Goal: Transaction & Acquisition: Purchase product/service

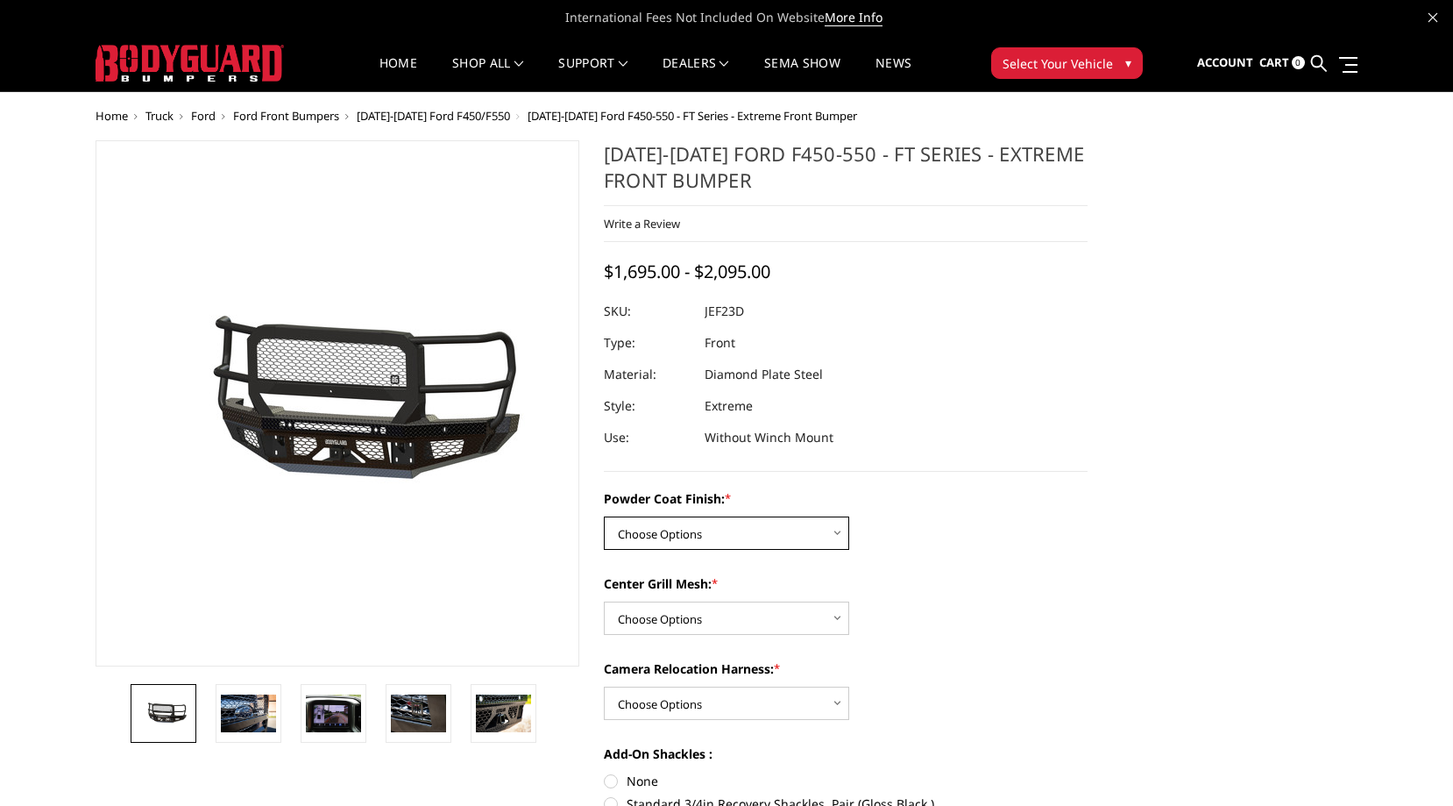
select select "3271"
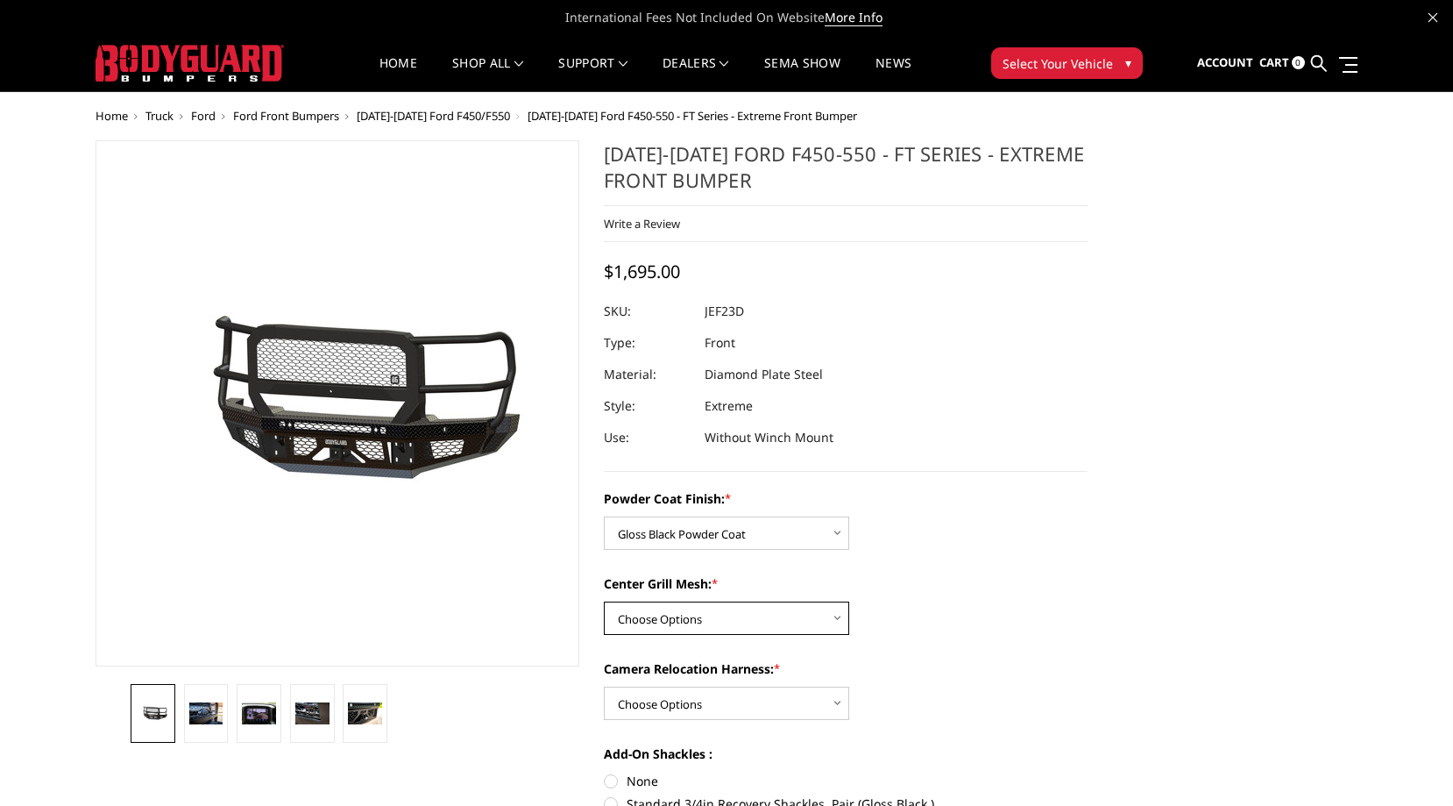
select select "3273"
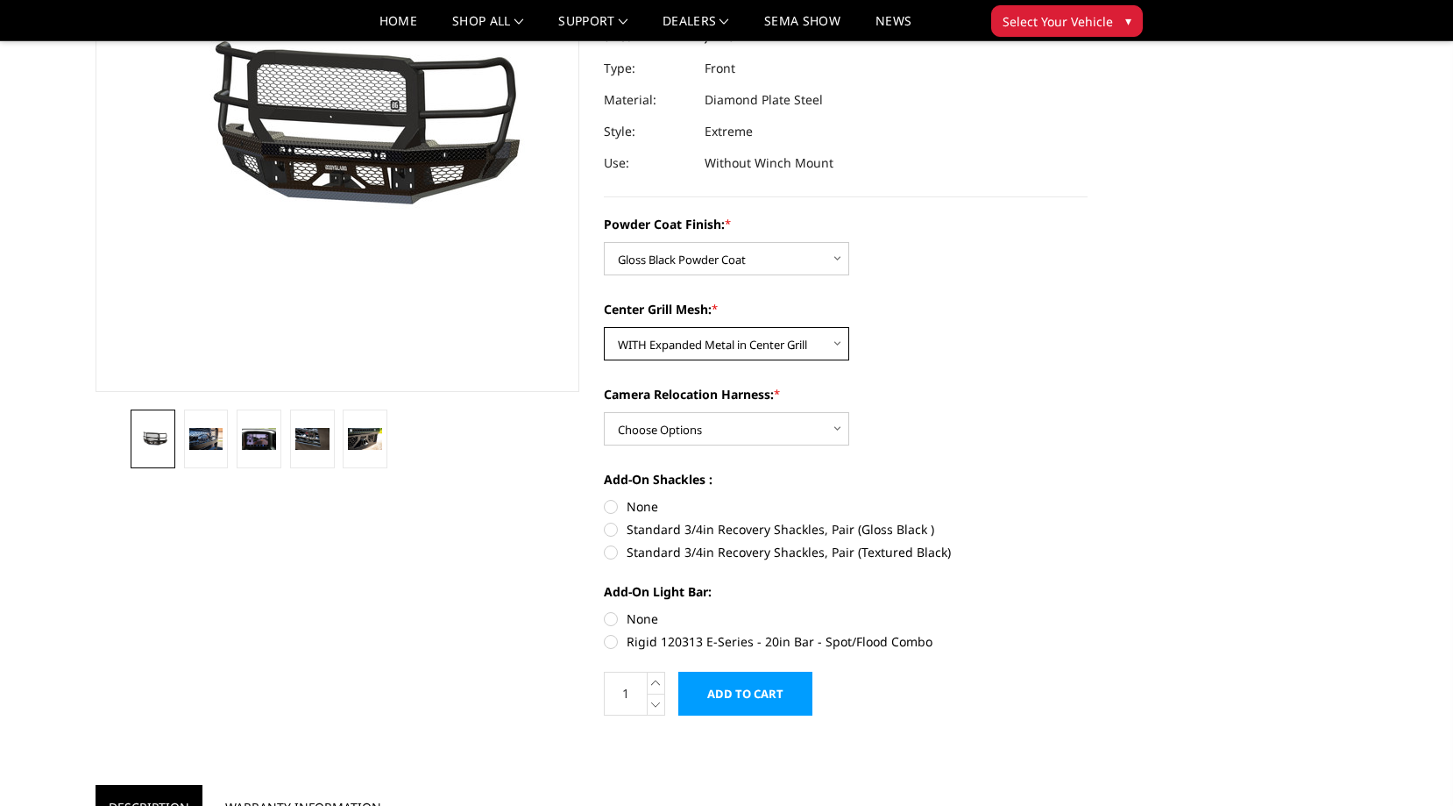
scroll to position [225, 0]
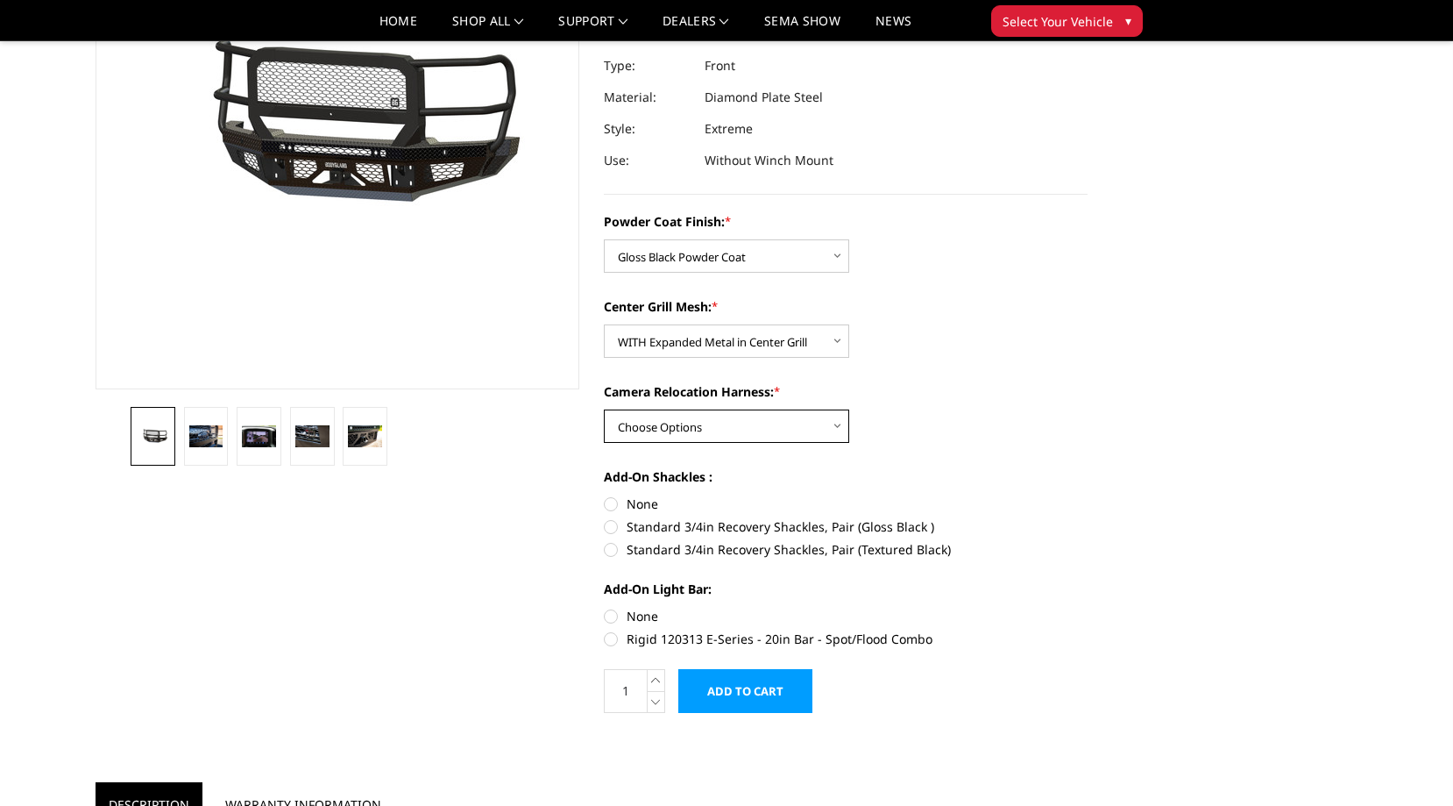
select select "3275"
click at [610, 528] on label "Standard 3/4in Recovery Shackles, Pair (Gloss Black )" at bounding box center [846, 526] width 484 height 18
click at [1088, 495] on input "Standard 3/4in Recovery Shackles, Pair (Gloss Black )" at bounding box center [1088, 494] width 1 height 1
radio input "true"
click at [612, 643] on label "Rigid 120313 E-Series - 20in Bar - Spot/Flood Combo" at bounding box center [846, 638] width 484 height 18
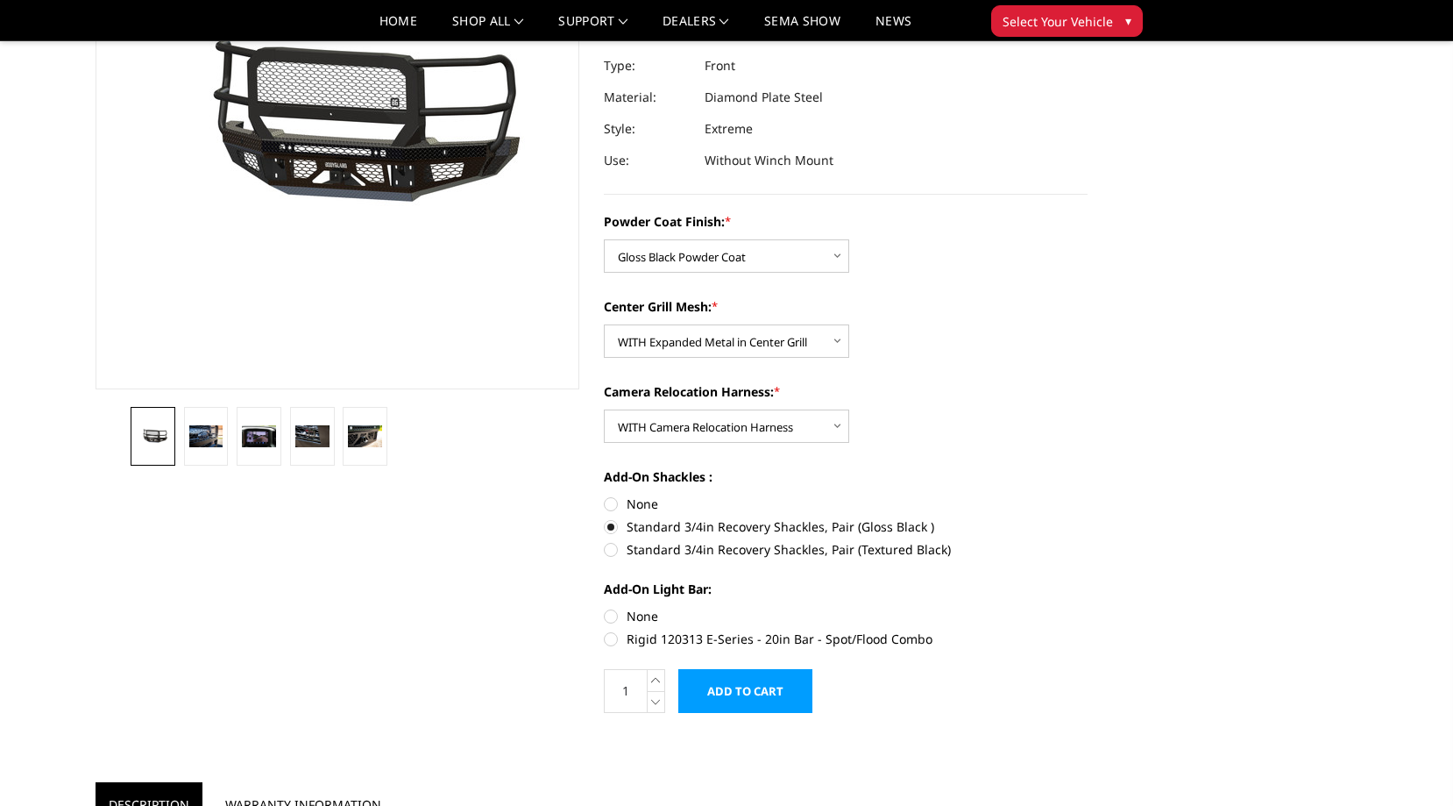
click at [1088, 607] on input "Rigid 120313 E-Series - 20in Bar - Spot/Flood Combo" at bounding box center [1088, 607] width 1 height 1
radio input "true"
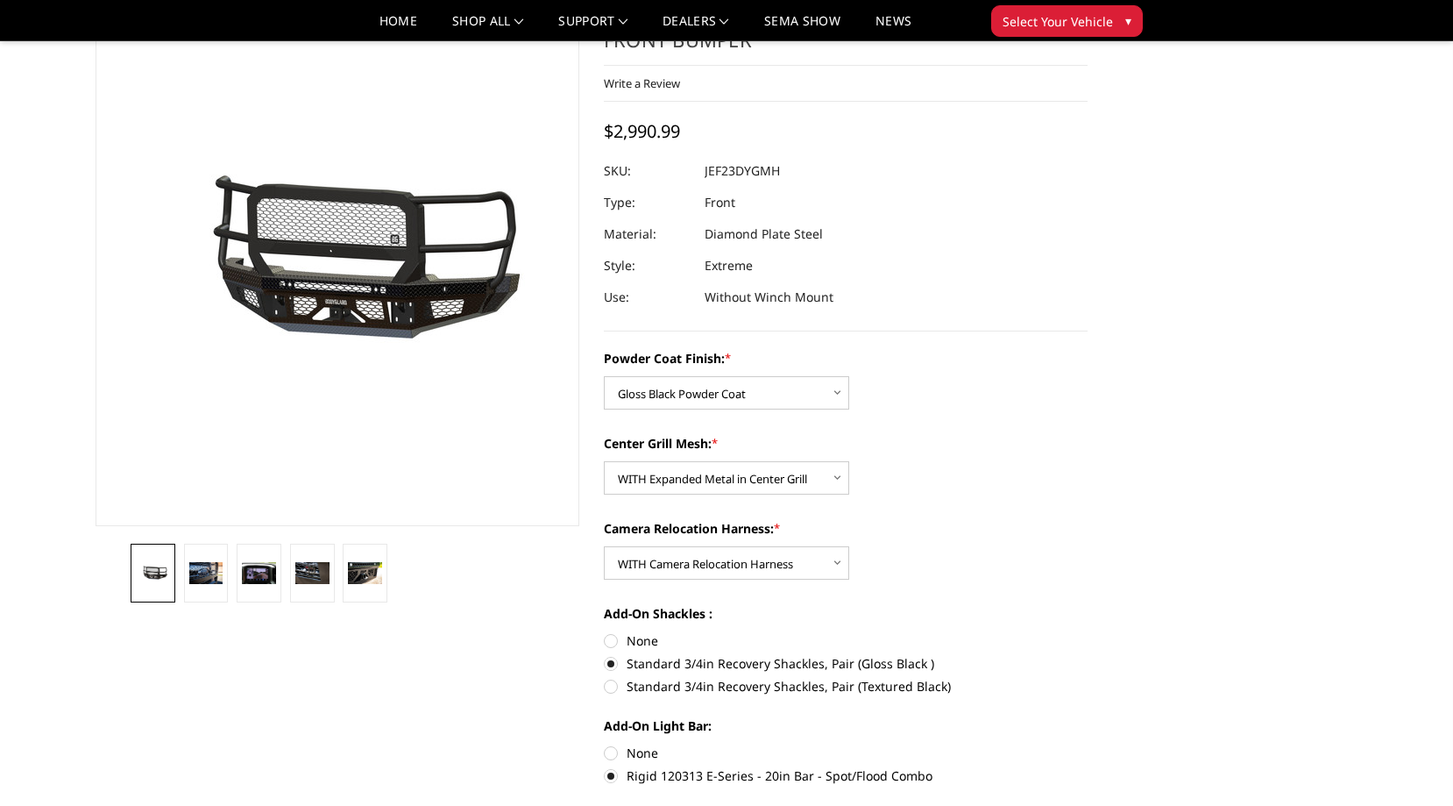
scroll to position [99, 0]
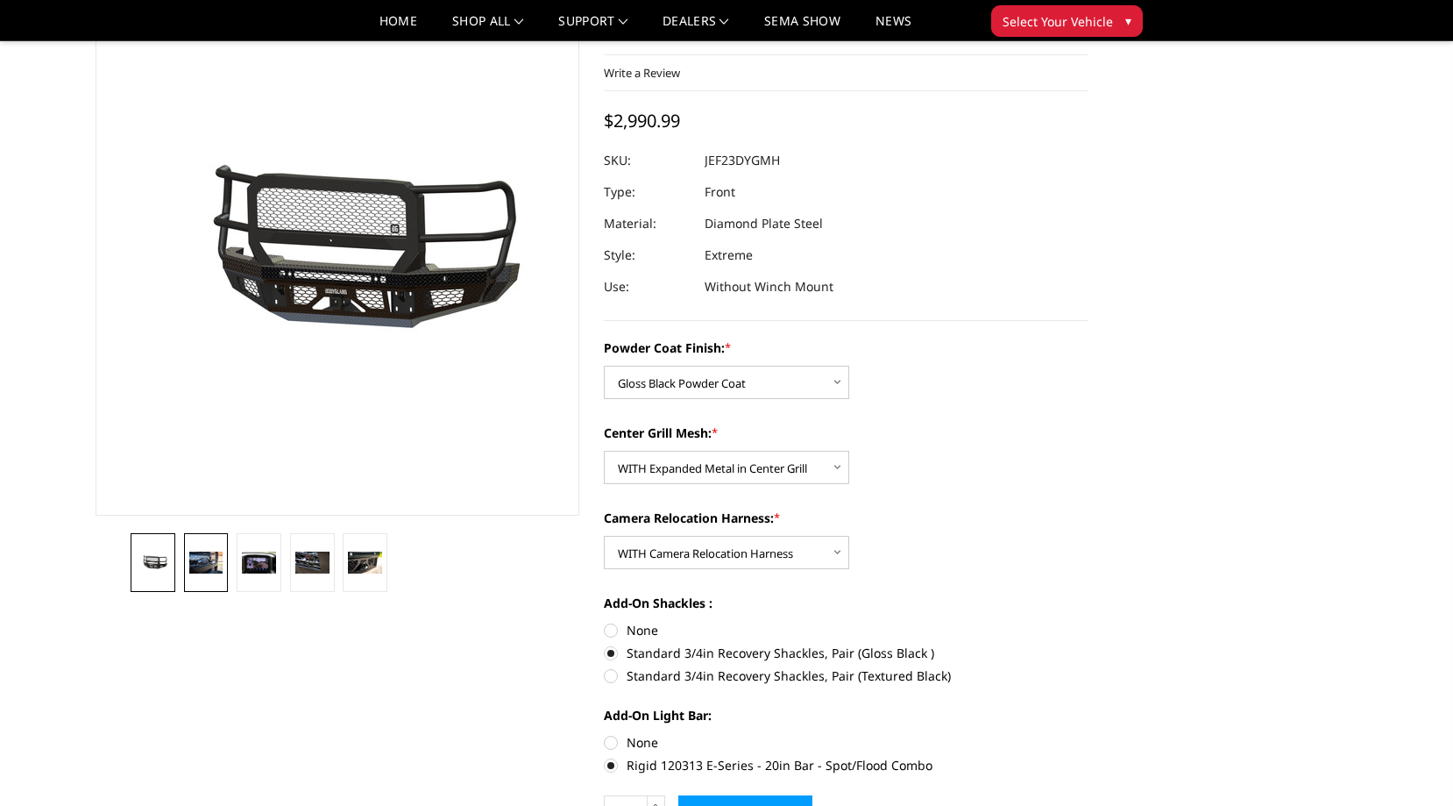
click at [204, 563] on img at bounding box center [206, 562] width 34 height 23
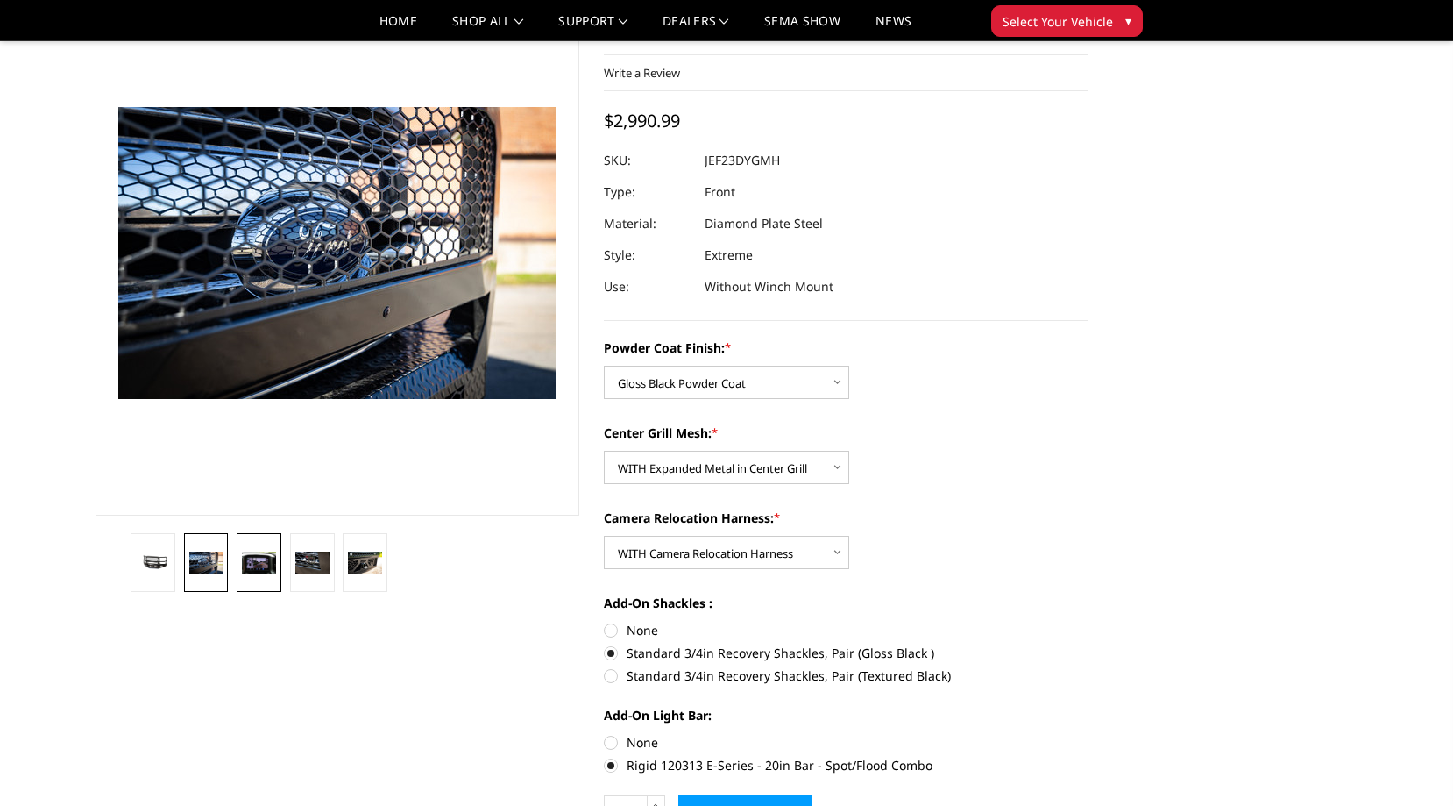
click at [262, 563] on img at bounding box center [259, 562] width 34 height 23
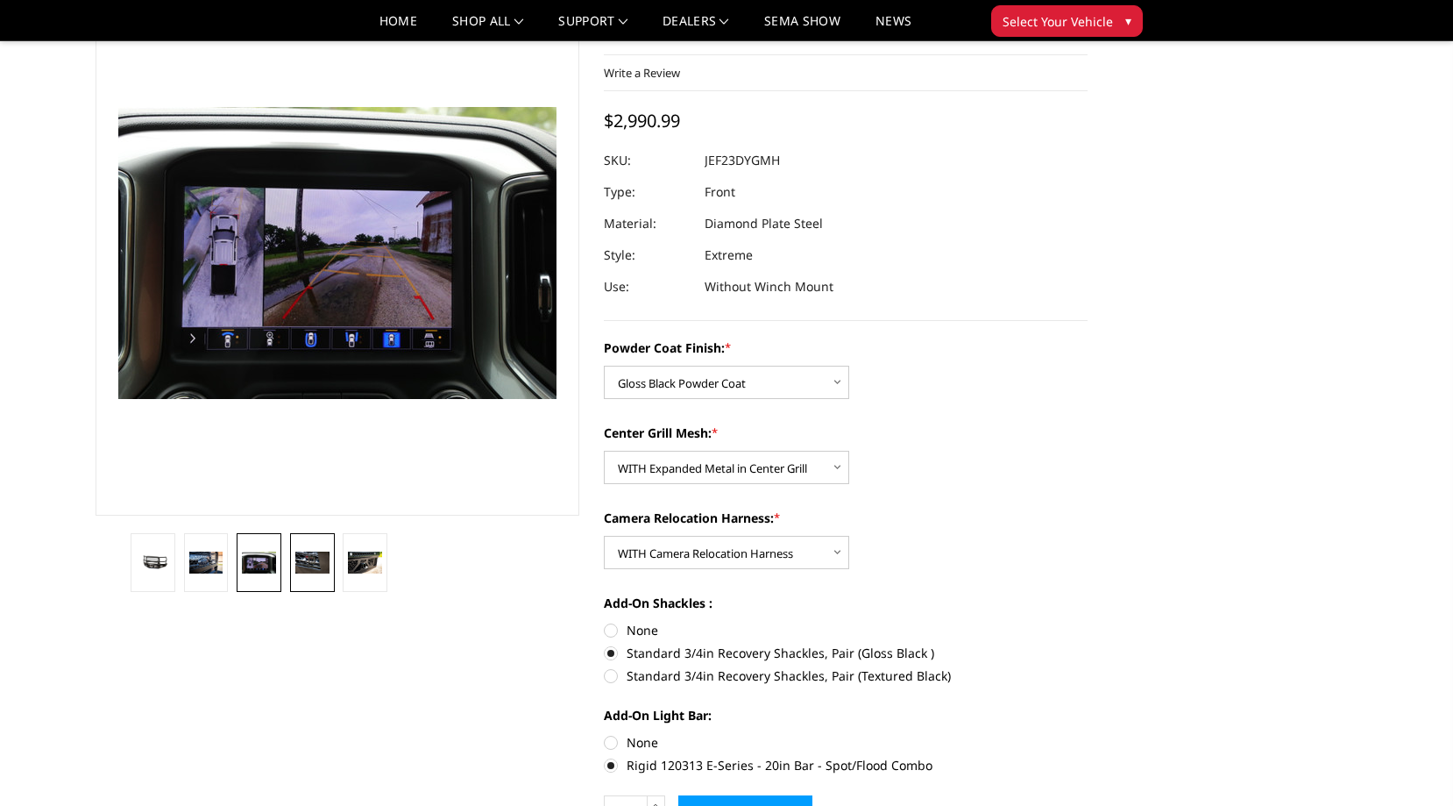
click at [309, 558] on img at bounding box center [312, 562] width 34 height 23
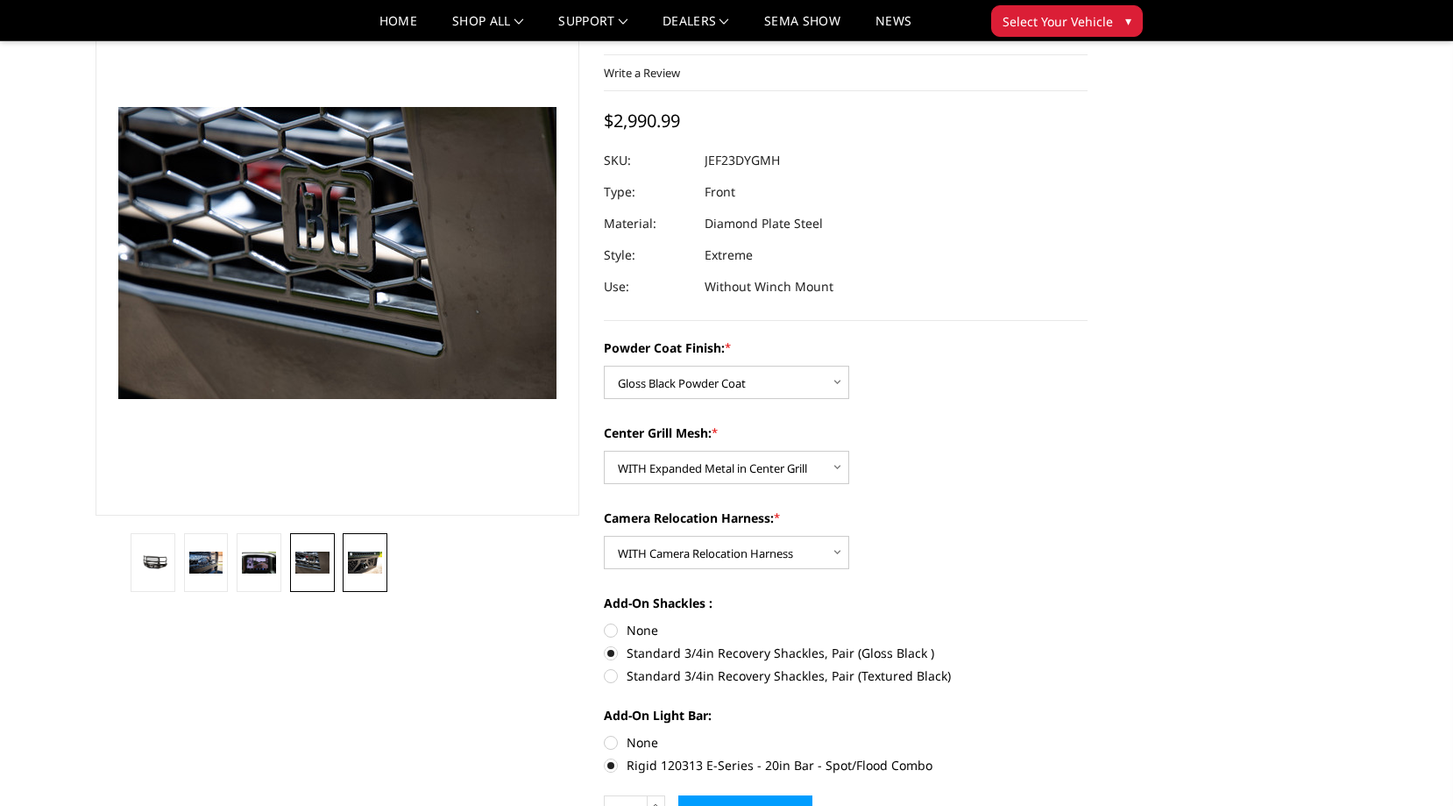
click at [375, 560] on img at bounding box center [365, 562] width 34 height 23
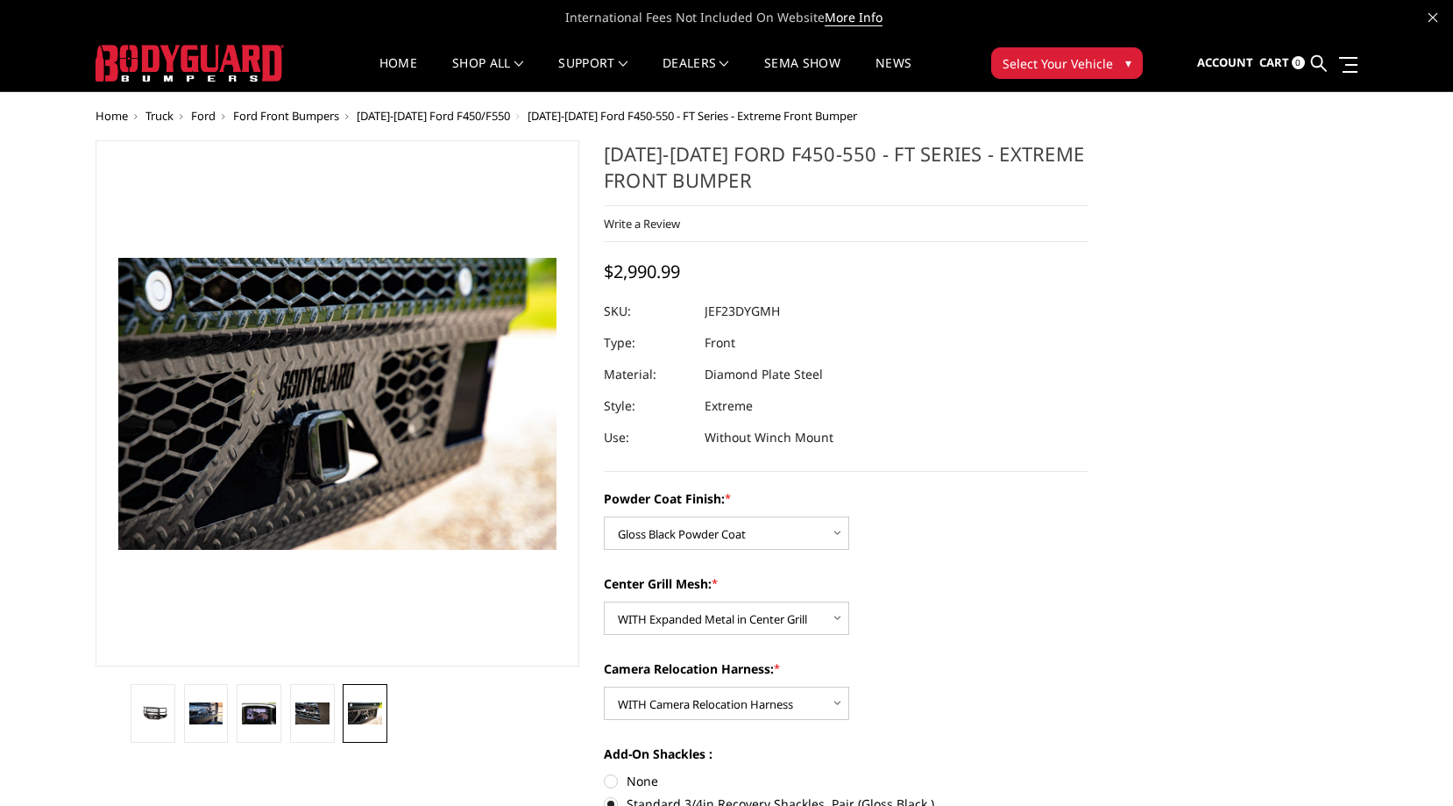
scroll to position [0, 0]
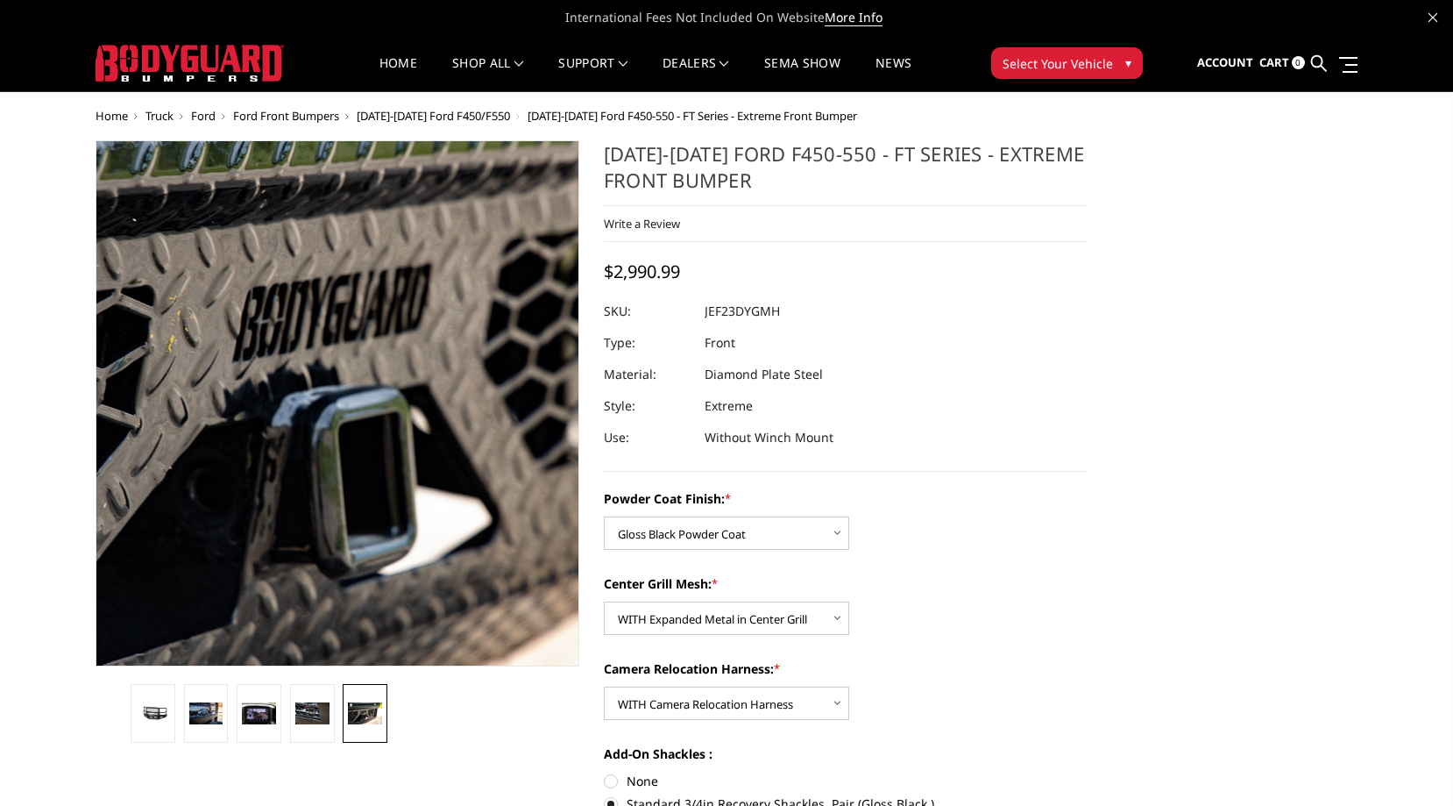
click at [301, 483] on img at bounding box center [387, 370] width 1122 height 748
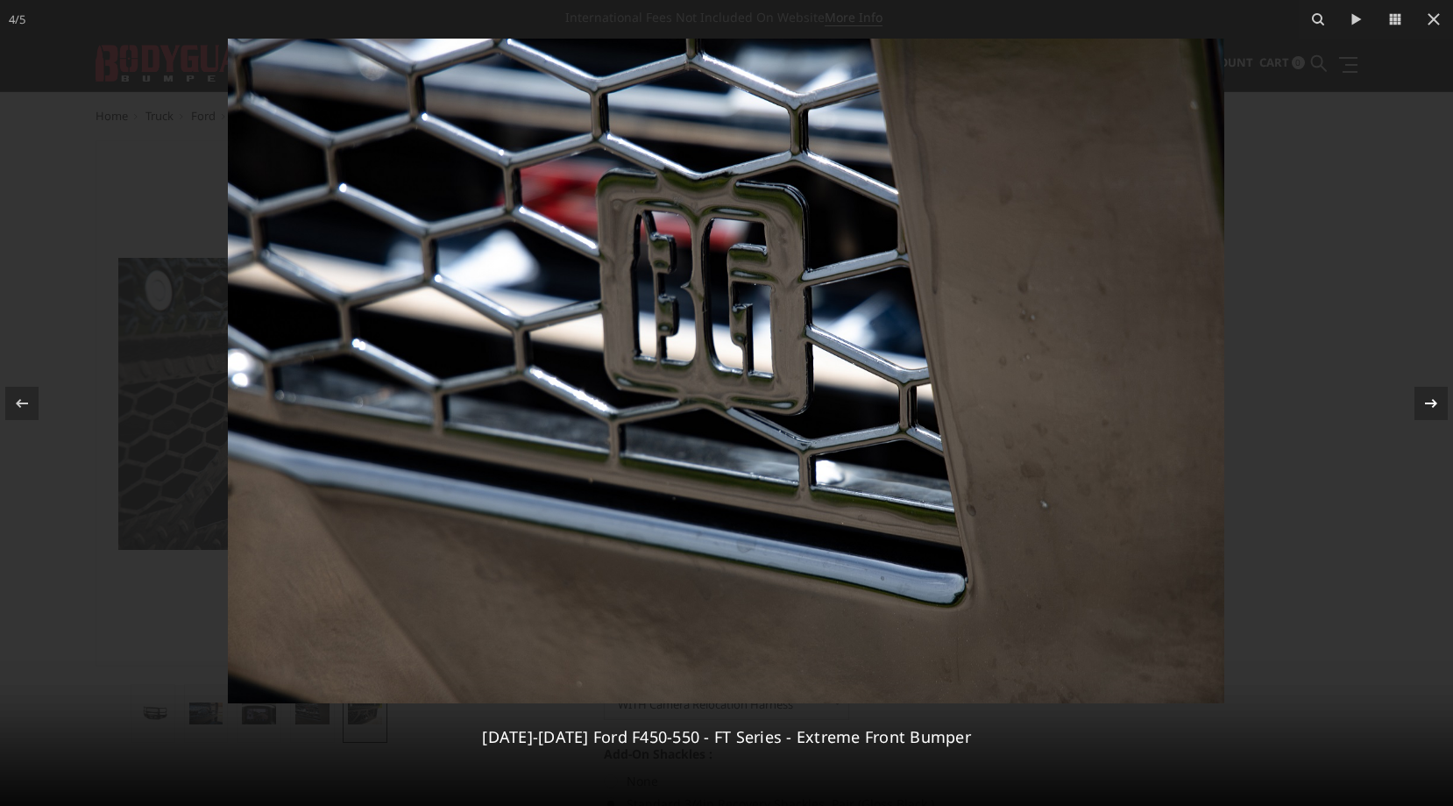
click at [1430, 399] on icon at bounding box center [1431, 403] width 21 height 21
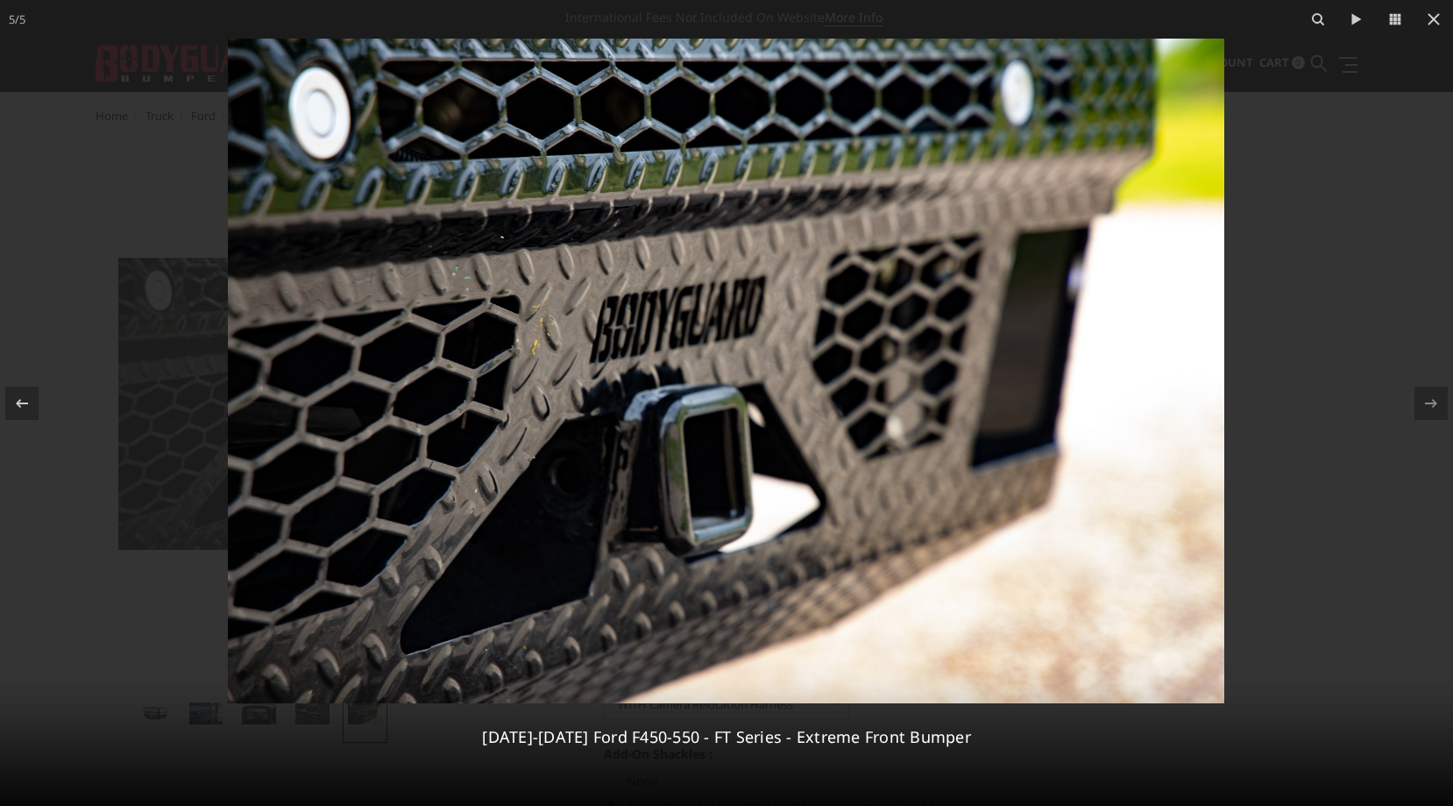
click at [1430, 399] on div "5 / [PHONE_NUMBER][DATE][DATE] Ford F450-550 - FT Series - Extreme Front Bumper" at bounding box center [726, 403] width 1453 height 806
click at [21, 403] on icon at bounding box center [22, 402] width 12 height 9
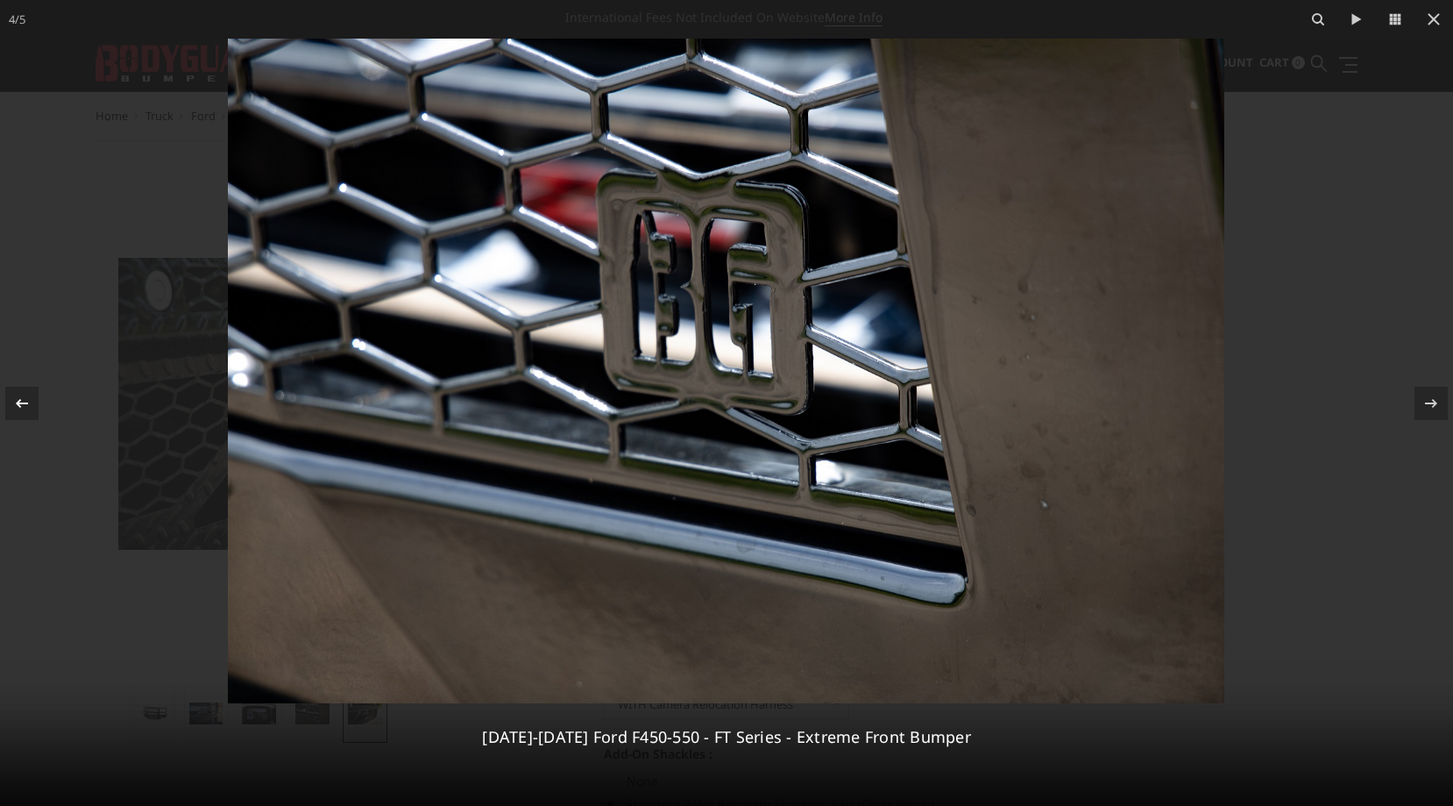
click at [21, 403] on icon at bounding box center [22, 402] width 12 height 9
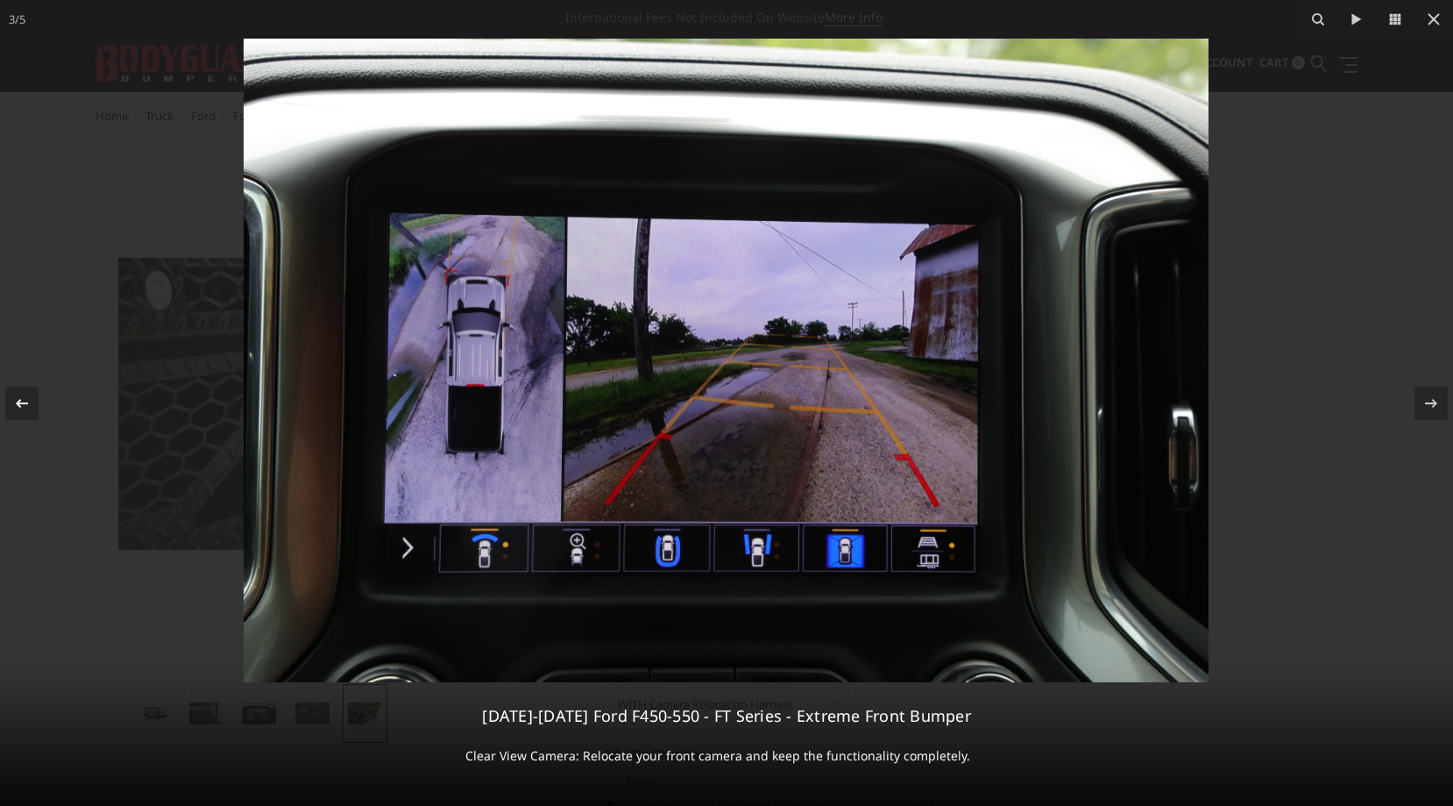
click at [21, 403] on div "3 / [PHONE_NUMBER][DATE][DATE] Ford F450-550 - FT Series - Extreme Front Bumper…" at bounding box center [726, 403] width 1453 height 806
click at [21, 403] on icon at bounding box center [22, 402] width 12 height 9
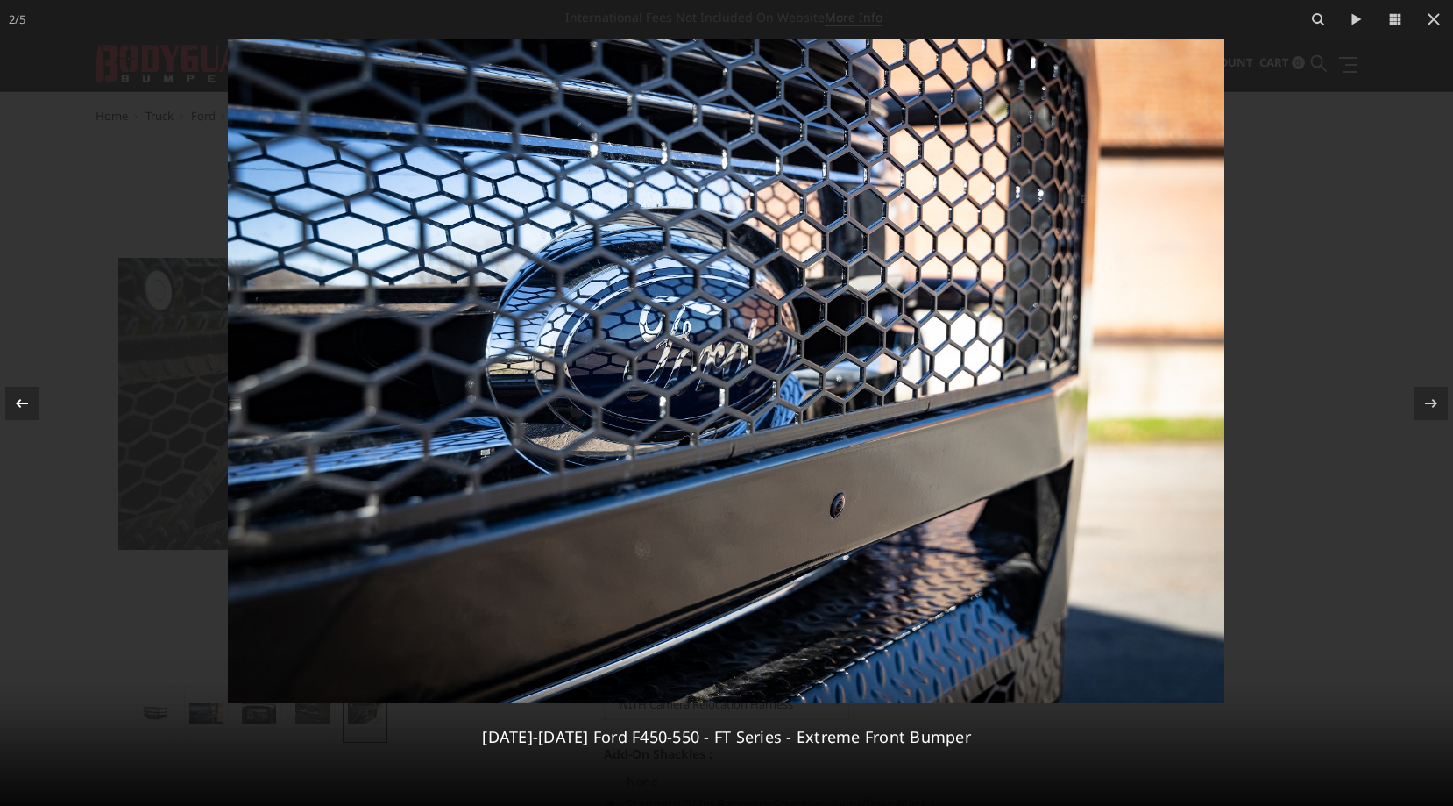
click at [21, 403] on icon at bounding box center [22, 402] width 12 height 9
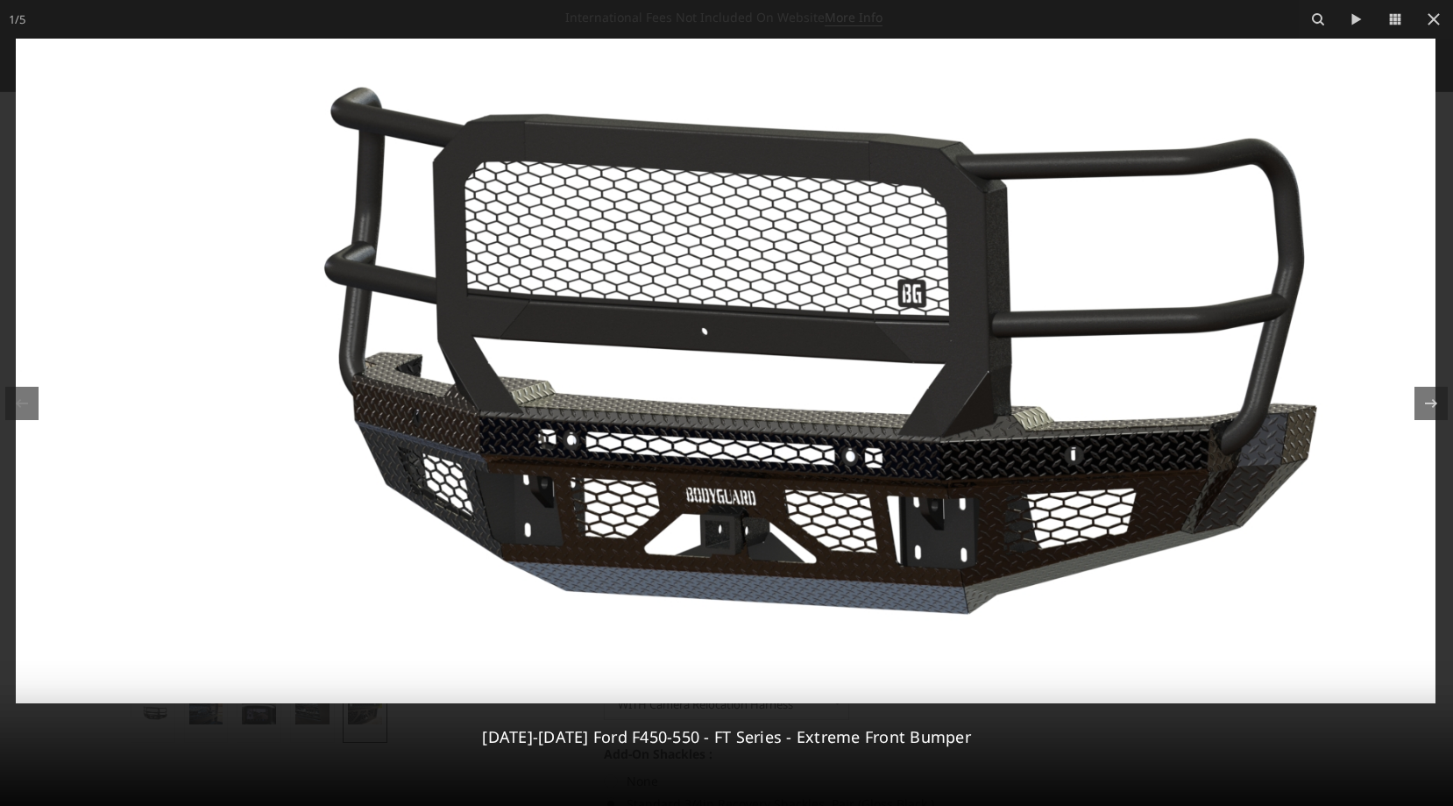
click at [21, 403] on div "1 / [PHONE_NUMBER][DATE][DATE] Ford F450-550 - FT Series - Extreme Front Bumper" at bounding box center [726, 403] width 1453 height 806
click at [1434, 13] on icon at bounding box center [1433, 19] width 21 height 21
